Goal: Check status: Check status

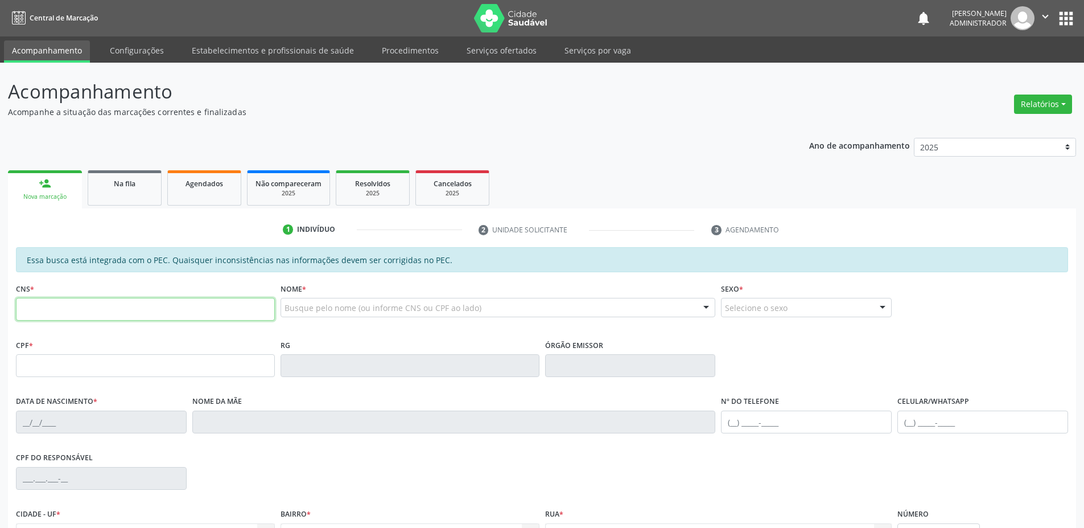
paste input "701 8042 3544 6873"
type input "701 8042 3544 6873"
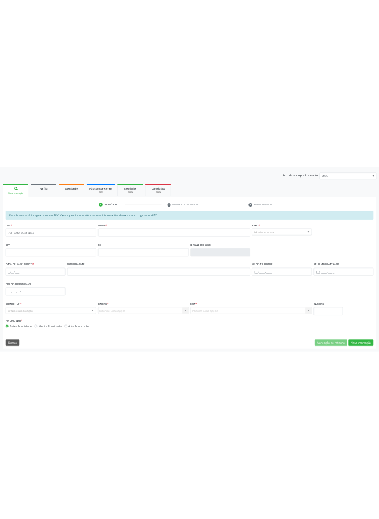
scroll to position [146, 0]
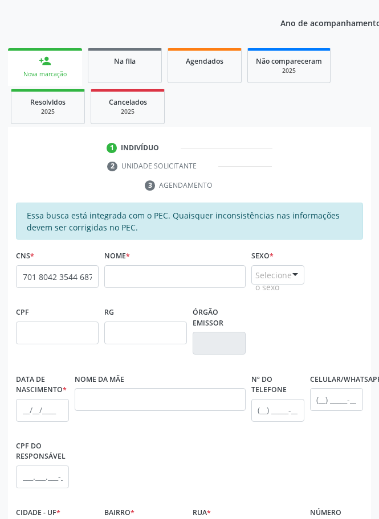
click at [59, 272] on span "none" at bounding box center [71, 274] width 50 height 13
click at [21, 275] on input "701 8042 3544 6873" at bounding box center [57, 276] width 83 height 23
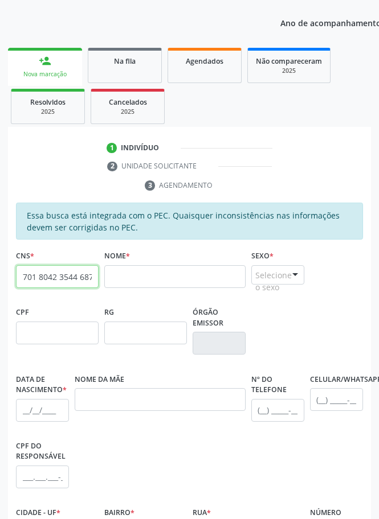
click at [22, 275] on input "701 8042 3544 6873" at bounding box center [57, 276] width 83 height 23
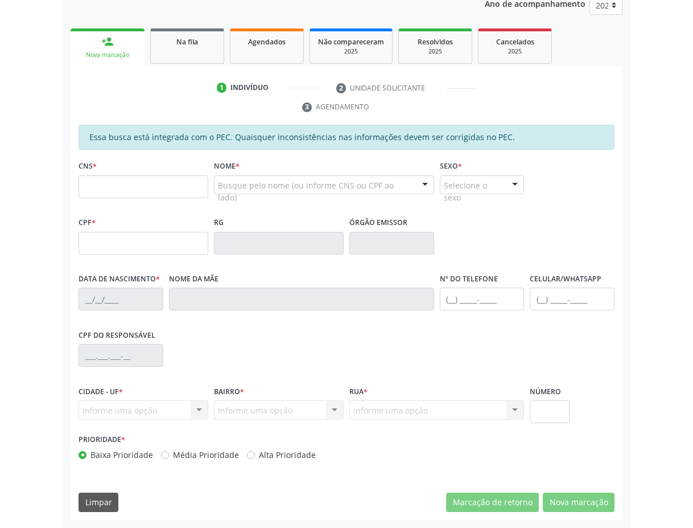
scroll to position [122, 0]
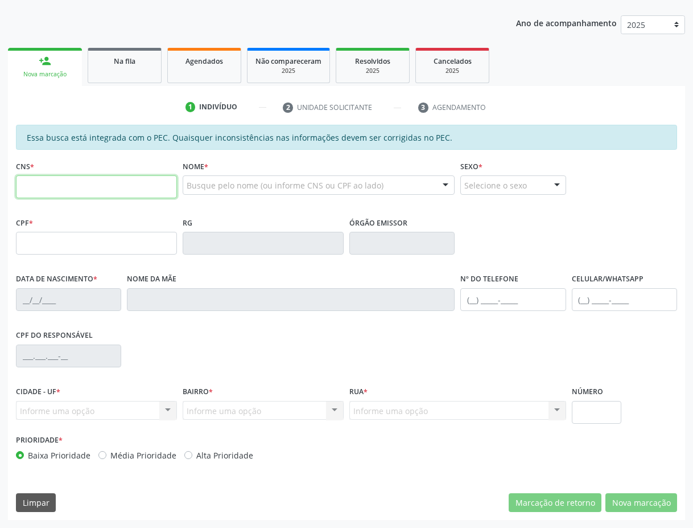
drag, startPoint x: 94, startPoint y: 180, endPoint x: 87, endPoint y: 175, distance: 9.3
click at [92, 179] on input "text" at bounding box center [96, 186] width 161 height 23
paste input "701 8042 3544 6873"
type input "701 8042 3544 6873"
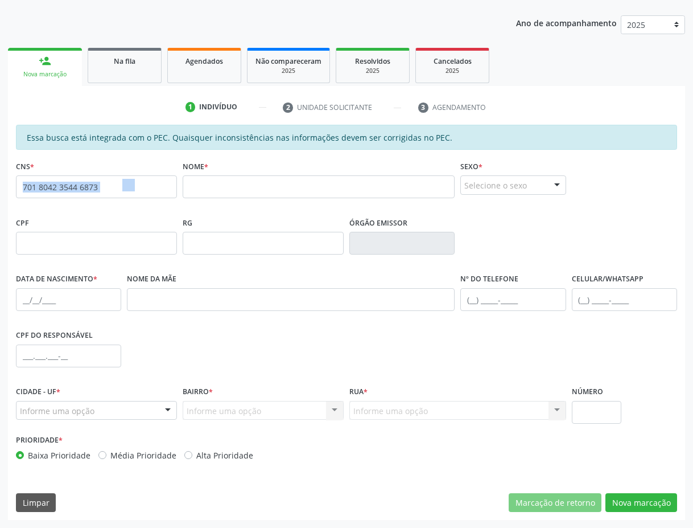
drag, startPoint x: 132, startPoint y: 183, endPoint x: 0, endPoint y: 190, distance: 132.2
click at [0, 190] on div "Acompanhamento Acompanhe a situação das marcações correntes e finalizadas Relat…" at bounding box center [346, 233] width 693 height 587
click at [59, 186] on input "701 8042 3544 6873" at bounding box center [96, 186] width 161 height 23
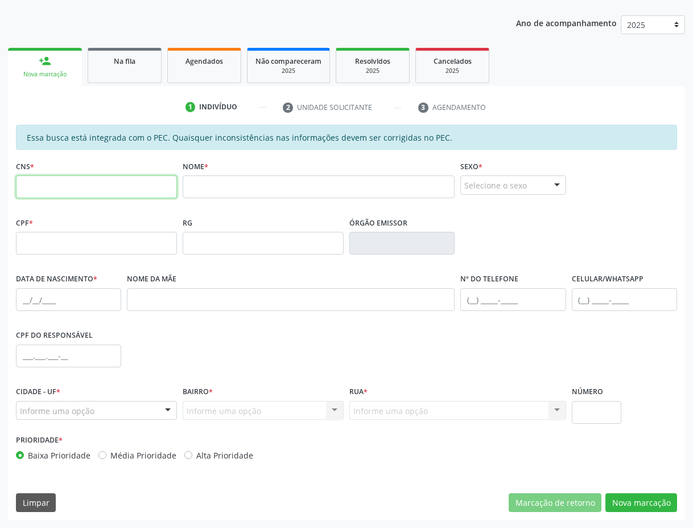
paste input "702 0018 9629 6883"
type input "702 0018 9629 6883"
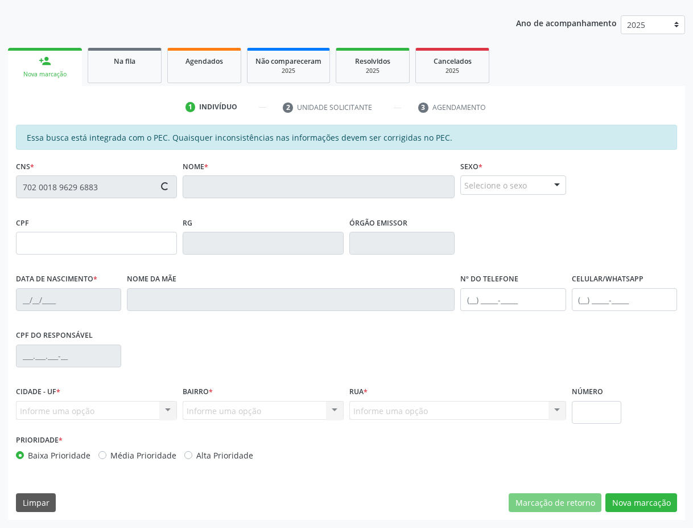
type input "755.321.904-53"
type input "13/01/1969"
type input "Apolinaria Tereza de Albuquerque"
type input "(87) 98811-8153"
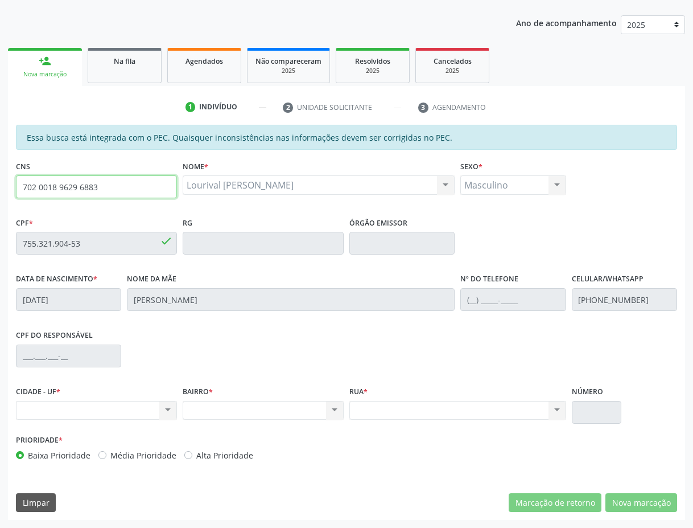
click at [82, 188] on input "702 0018 9629 6883" at bounding box center [96, 186] width 161 height 23
paste input "708 6010 4010 2489"
type input "708 6010 4010 2489"
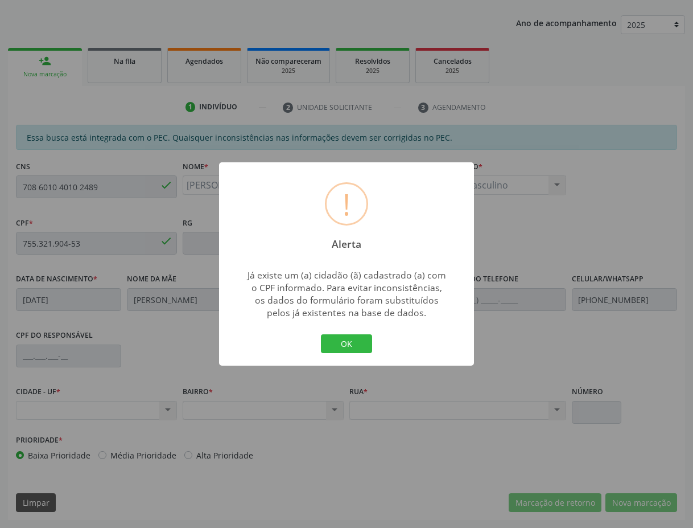
type input "113.696.034-10"
type input "22/12/1998"
type input "Marinez da Silva Sousa"
type input "(87) 98120-7764"
click at [344, 343] on button "OK" at bounding box center [346, 343] width 51 height 19
